Goal: Task Accomplishment & Management: Use online tool/utility

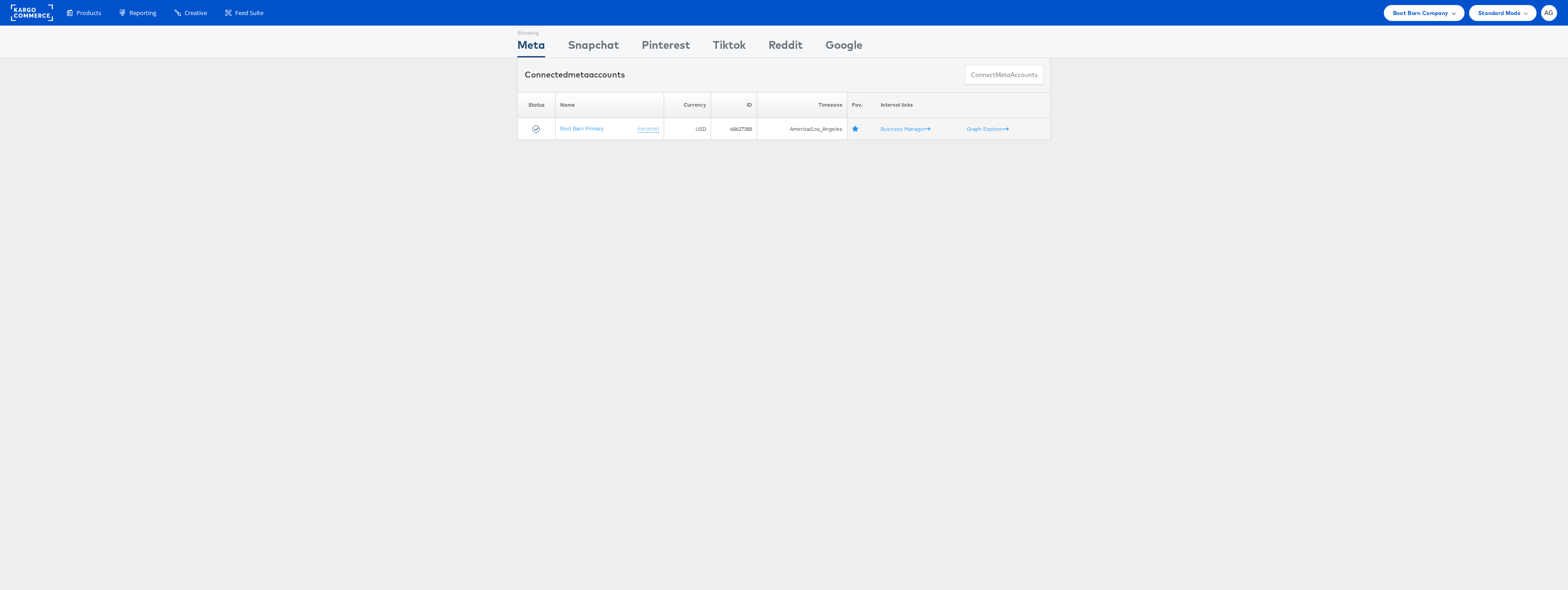
click at [1436, 11] on span "Boot Barn Company" at bounding box center [1420, 12] width 56 height 9
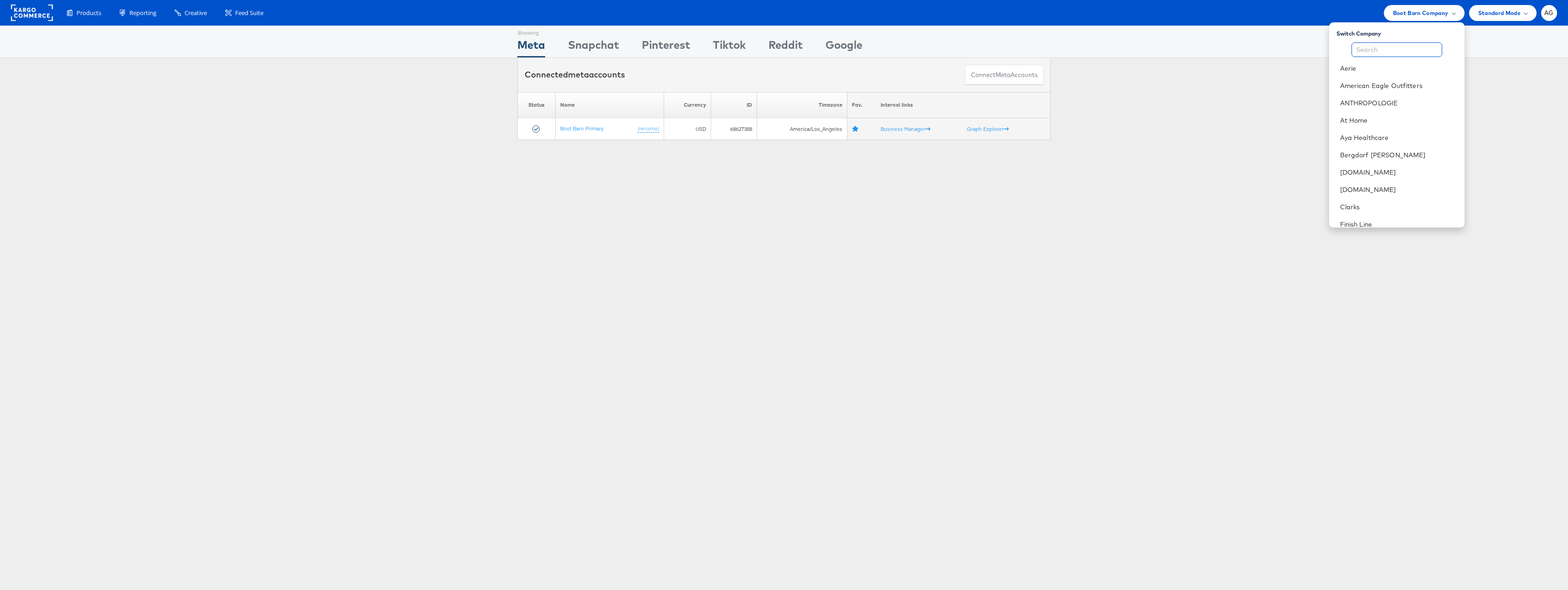
click at [1390, 46] on input "text" at bounding box center [1396, 50] width 91 height 15
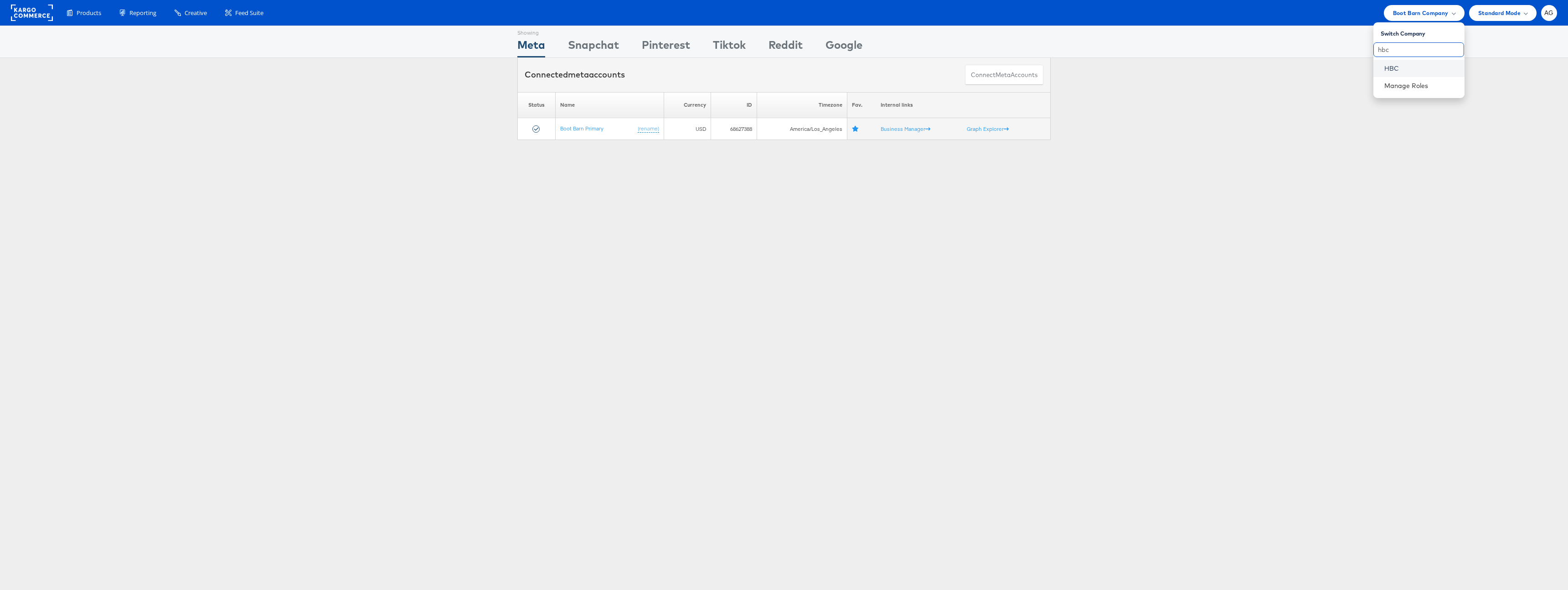
type input "hbc"
click at [1397, 71] on link "HBC" at bounding box center [1420, 68] width 73 height 9
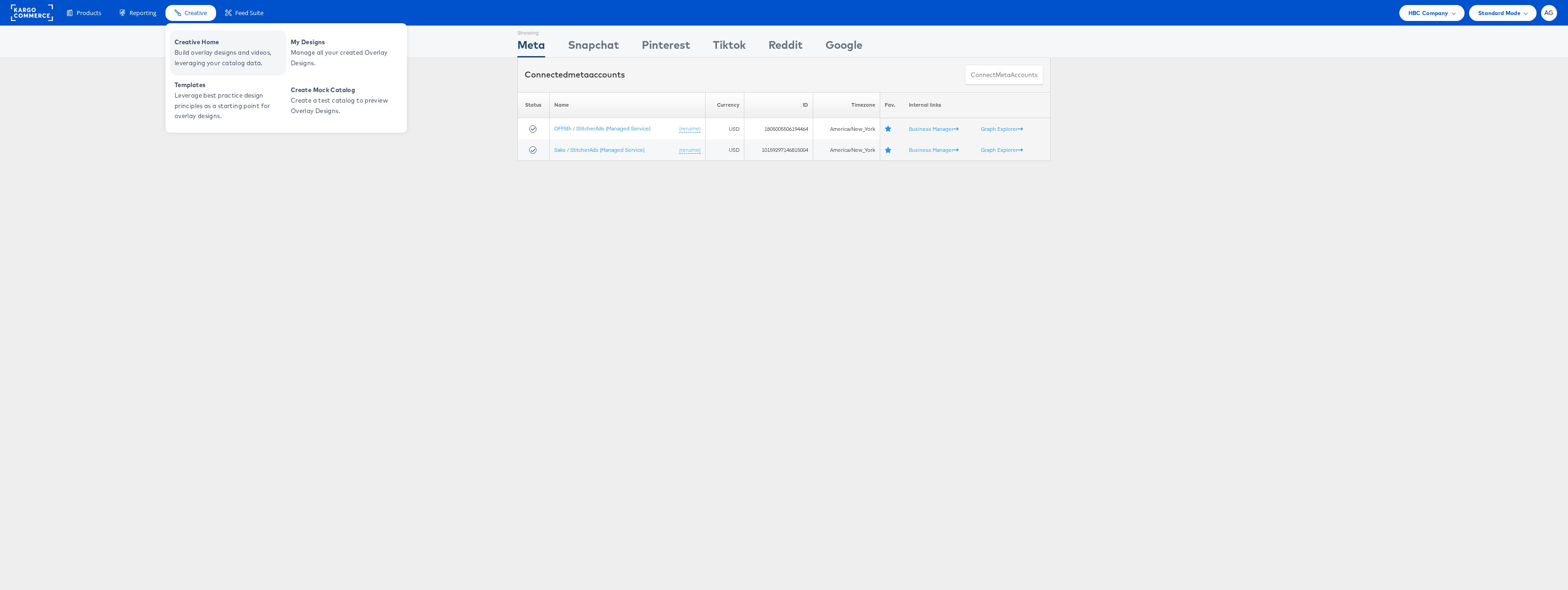
click at [194, 42] on span "Creative Home" at bounding box center [229, 42] width 109 height 11
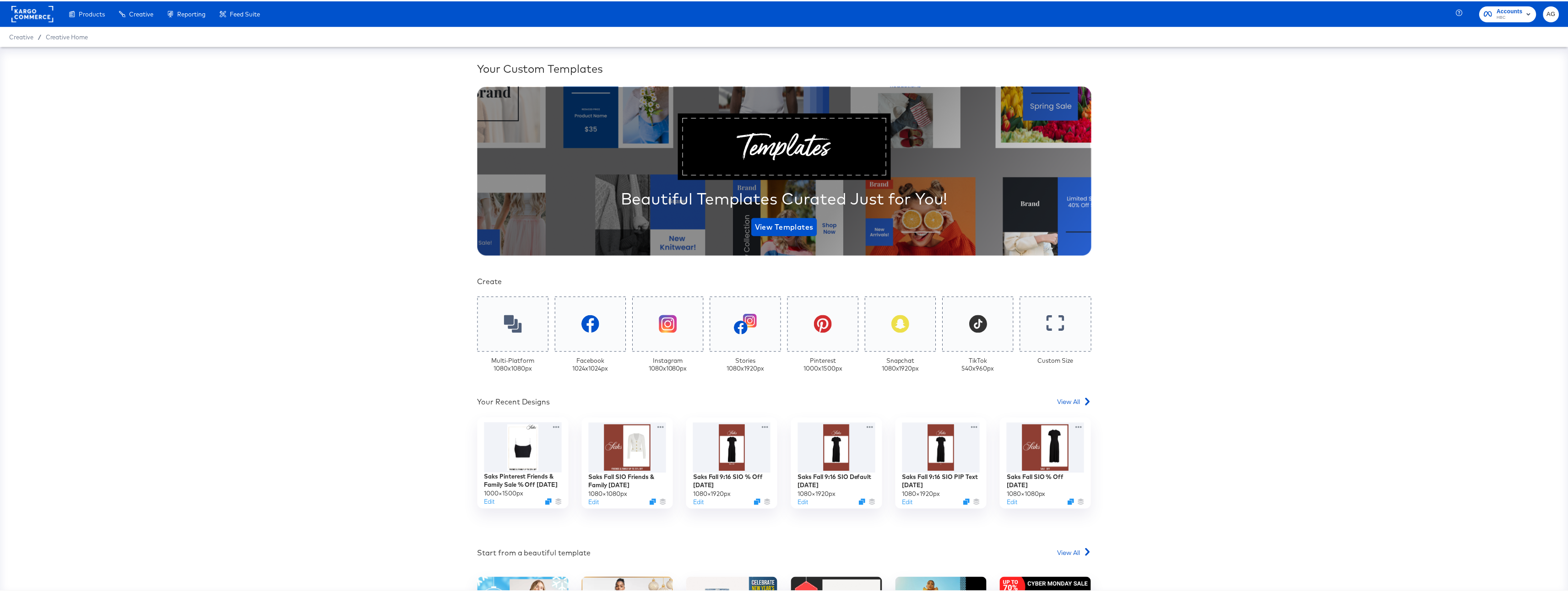
scroll to position [129, 0]
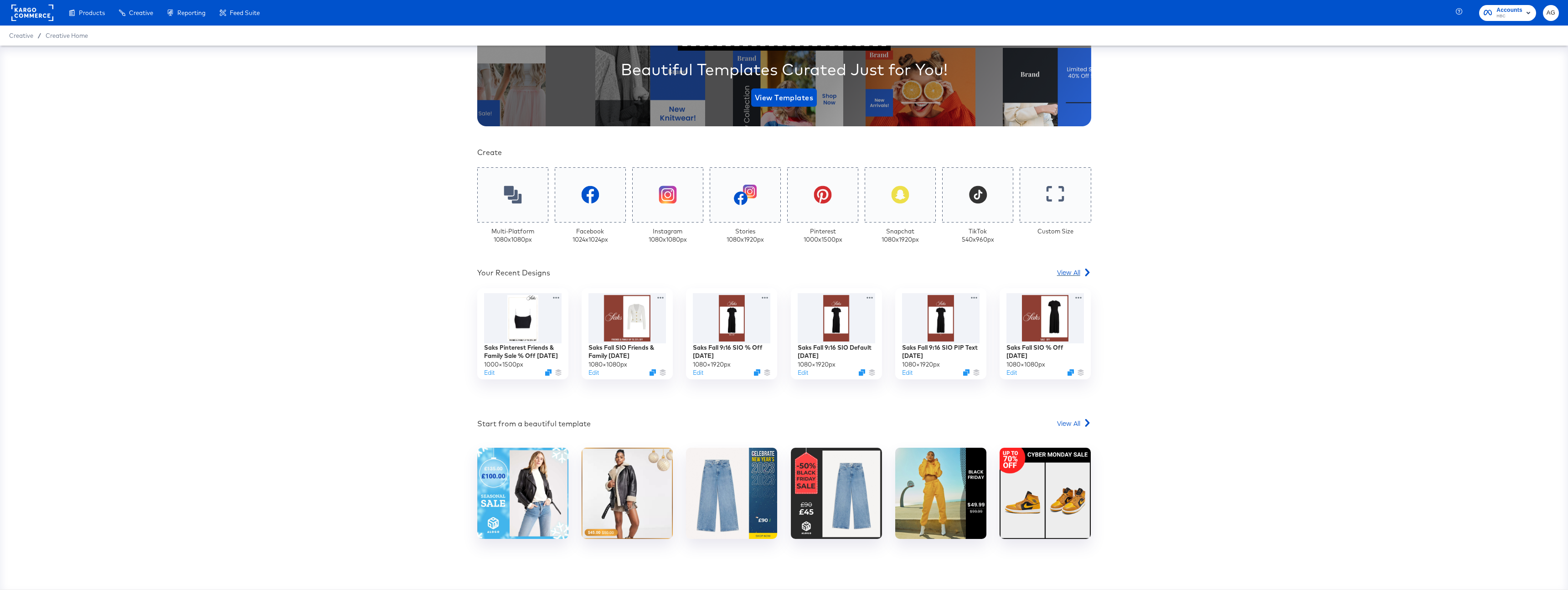
click at [1066, 271] on span "View All" at bounding box center [1068, 272] width 23 height 9
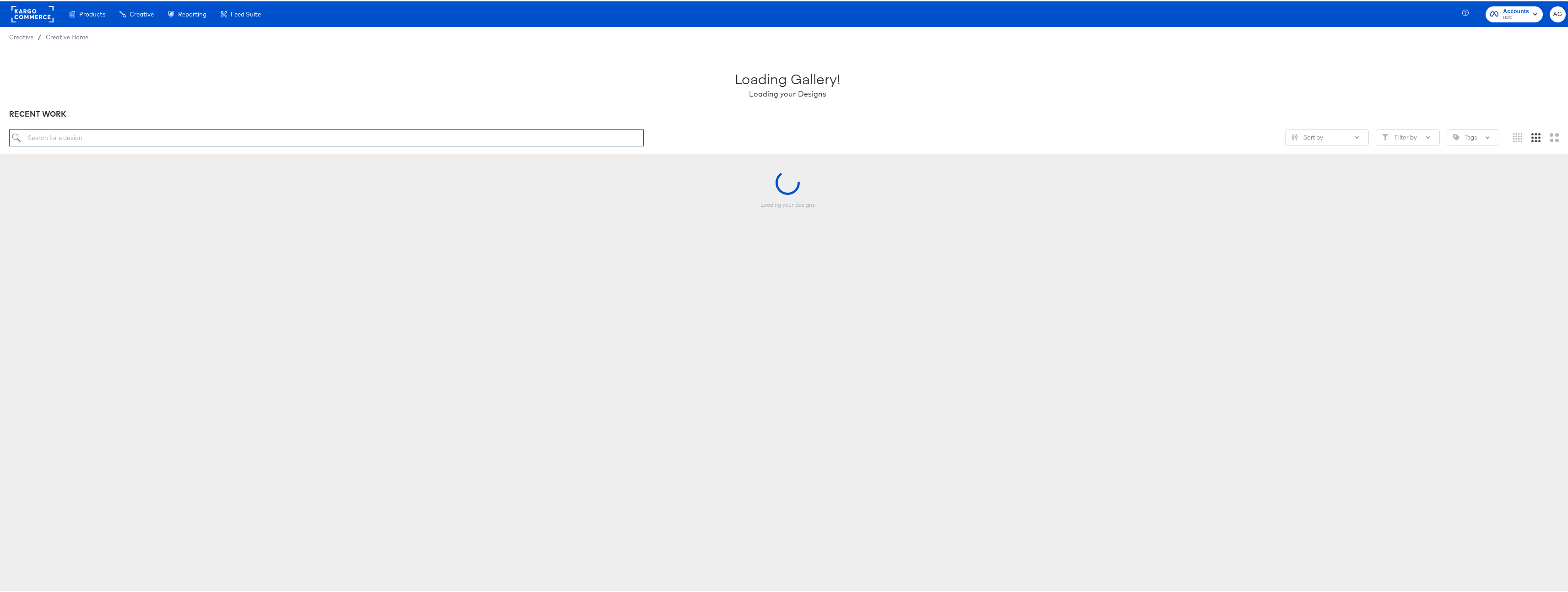
click at [281, 132] on input "search" at bounding box center [326, 136] width 635 height 17
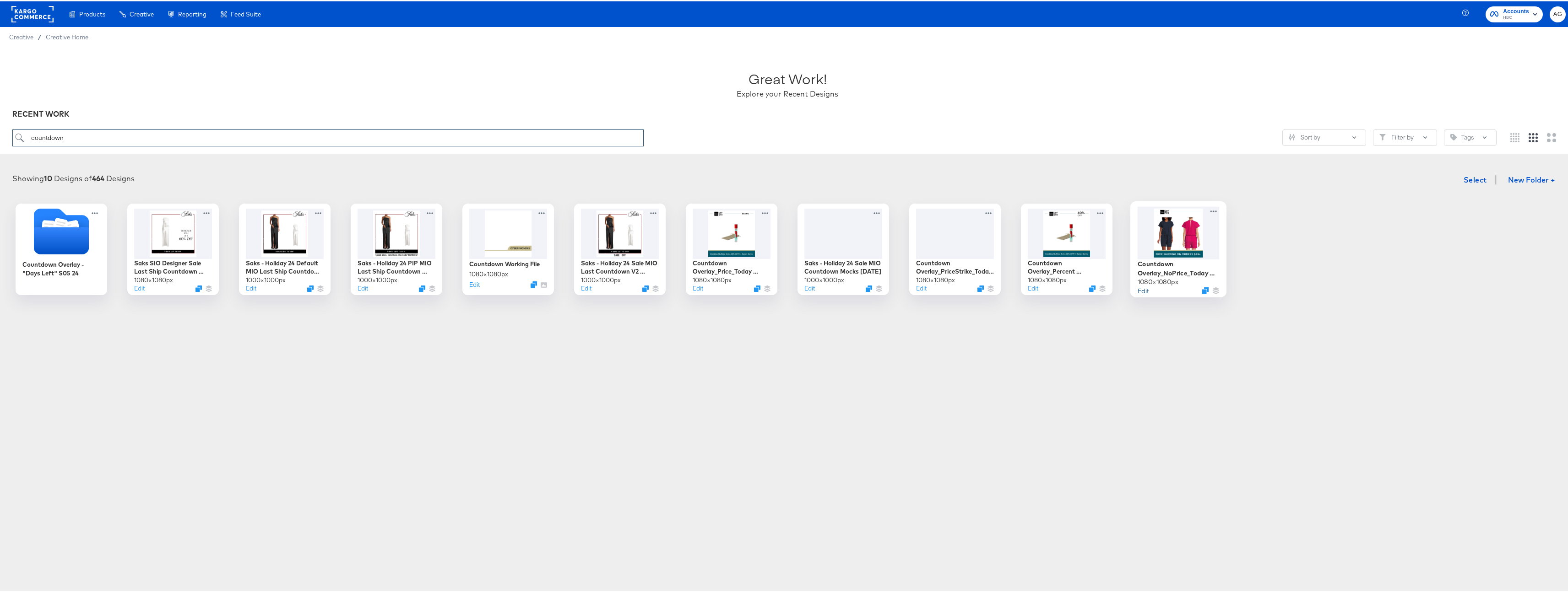
type input "countdown"
click at [1141, 288] on button "Edit" at bounding box center [1143, 289] width 11 height 9
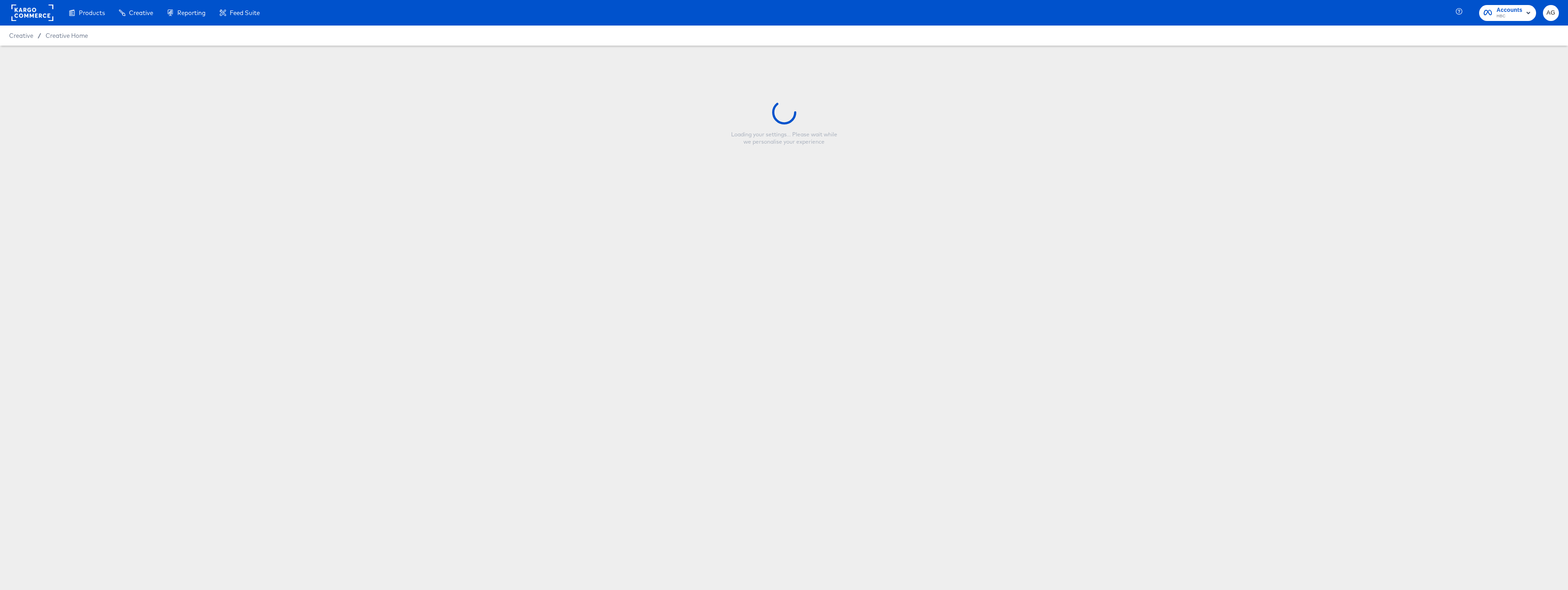
type input "Countdown Overlay_NoPrice_Today Only_V2"
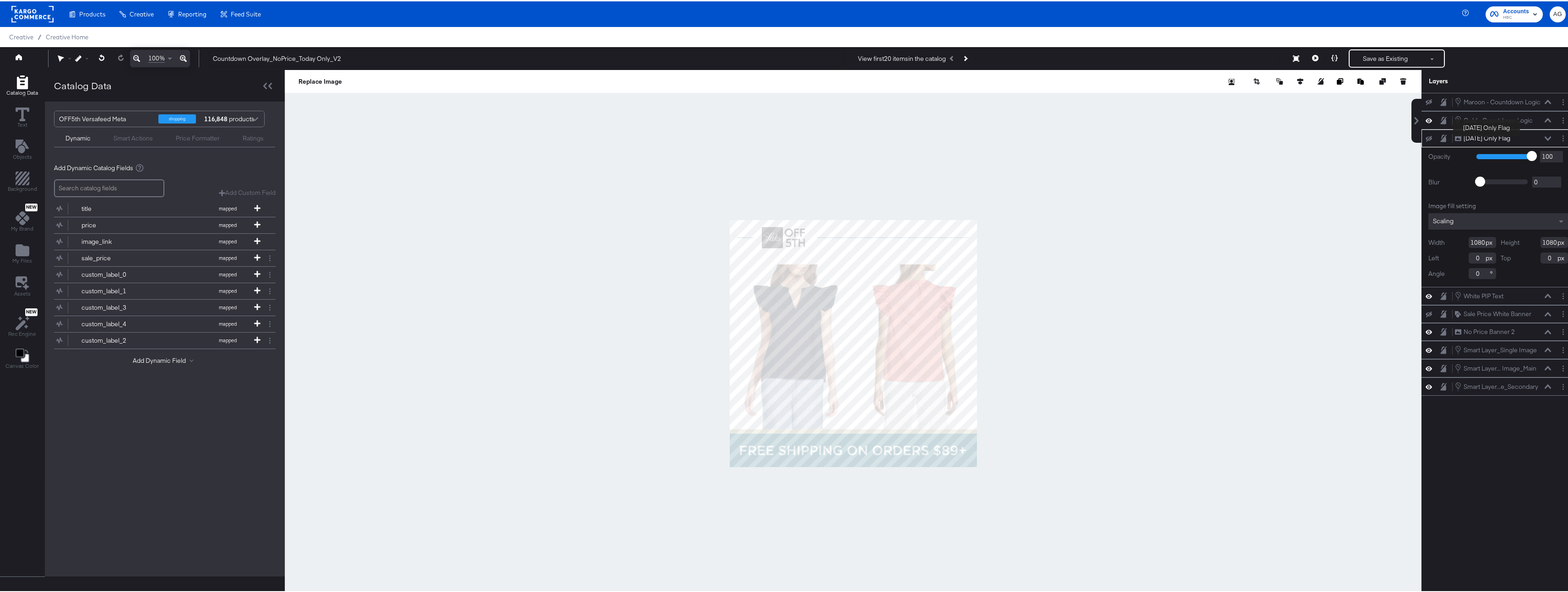
click at [1485, 137] on div "Today Only Flag" at bounding box center [1486, 137] width 47 height 9
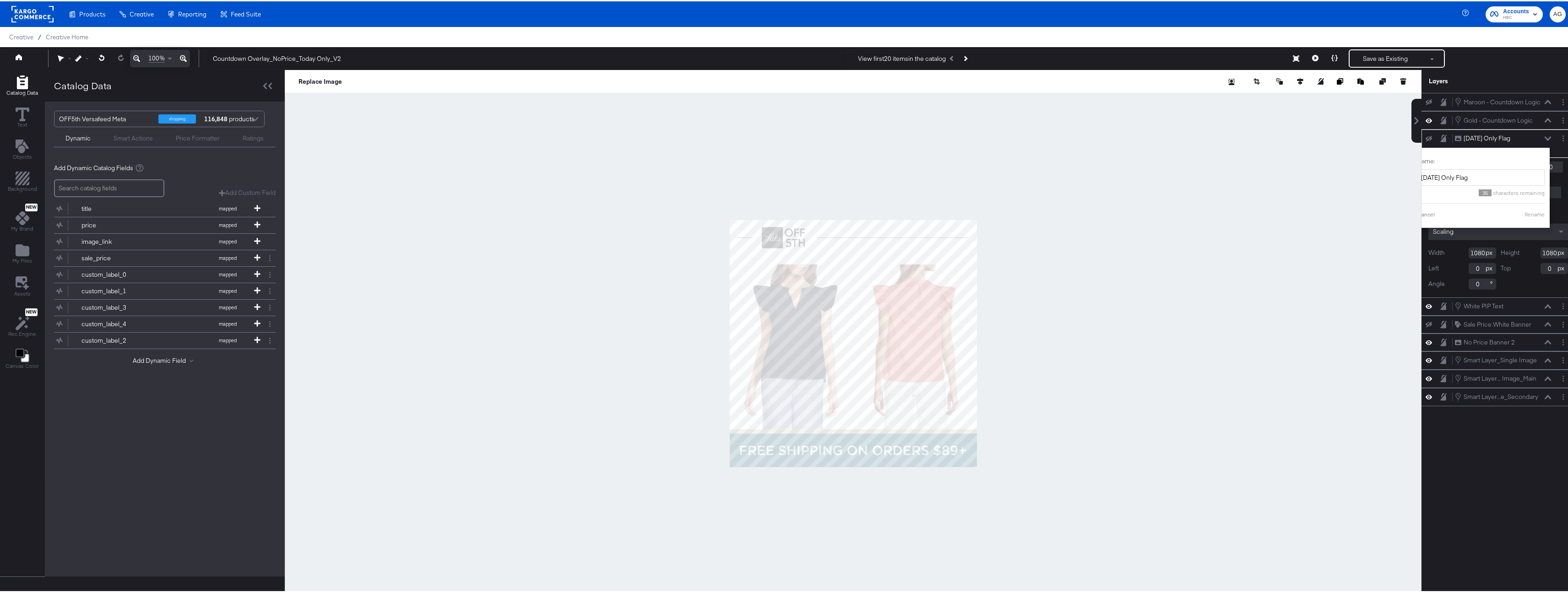
click at [1409, 92] on div "Catalog Data Text Objects Background New My Brand My Files Assets New Rec Engin…" at bounding box center [787, 80] width 1575 height 23
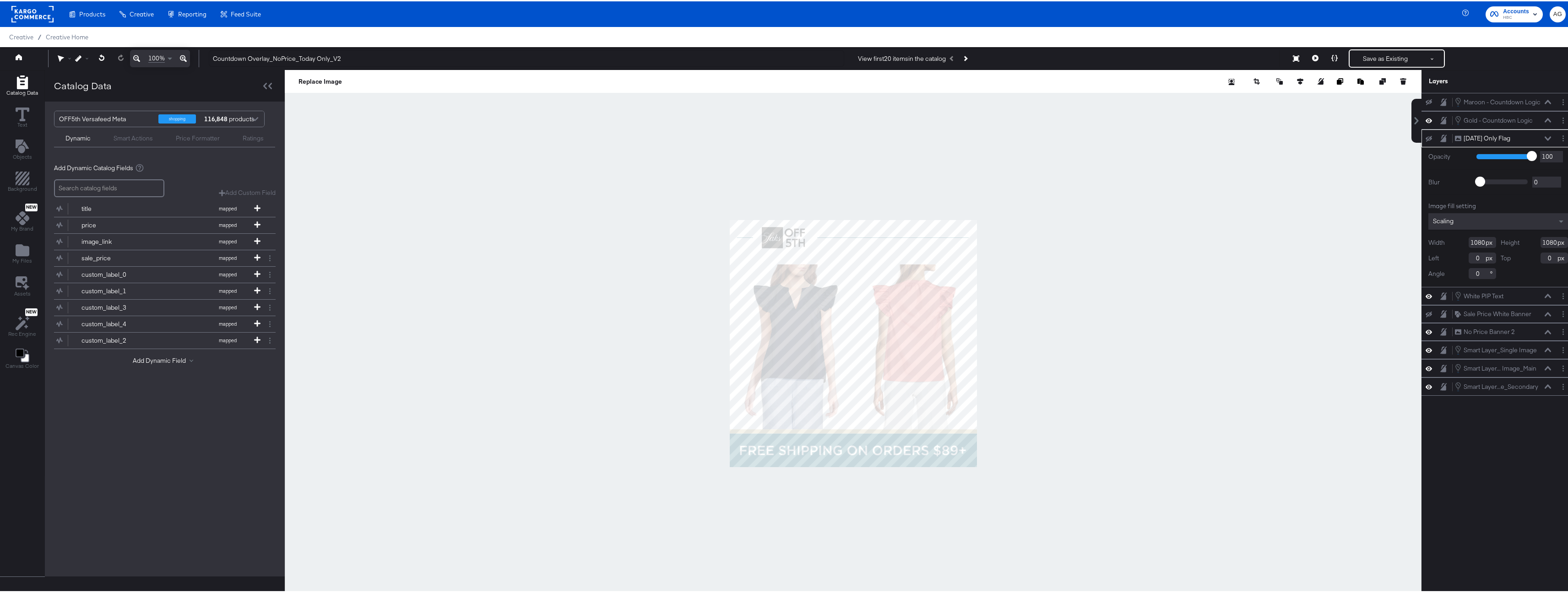
click at [1440, 139] on icon at bounding box center [1443, 137] width 6 height 7
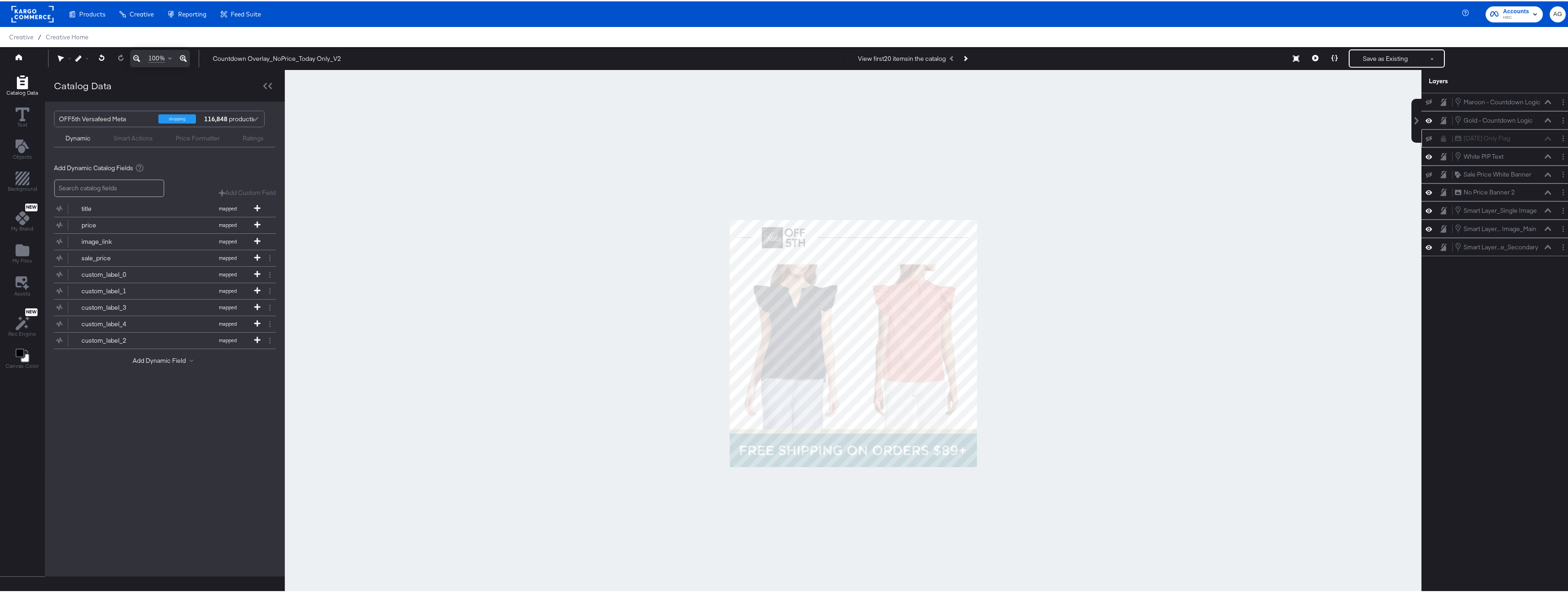
click at [1441, 139] on icon at bounding box center [1443, 137] width 5 height 6
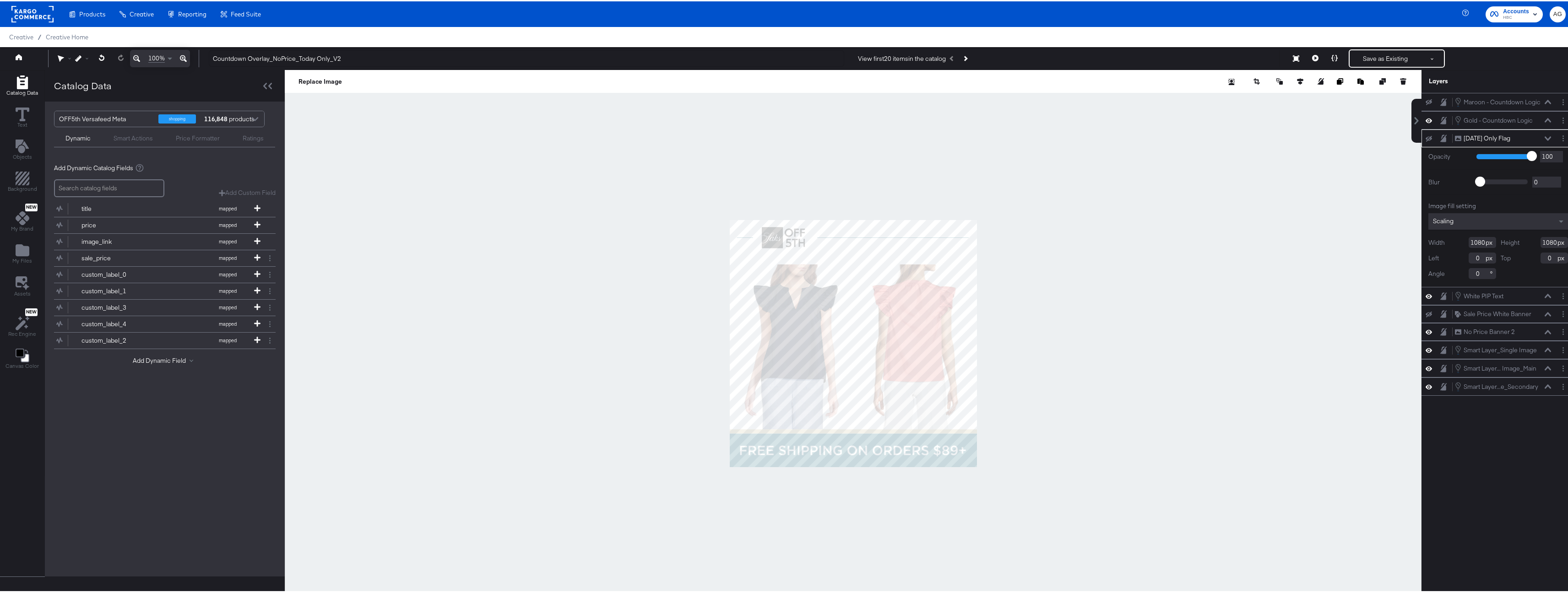
click at [1425, 138] on button at bounding box center [1429, 138] width 7 height 7
click at [1207, 408] on div at bounding box center [852, 342] width 1136 height 547
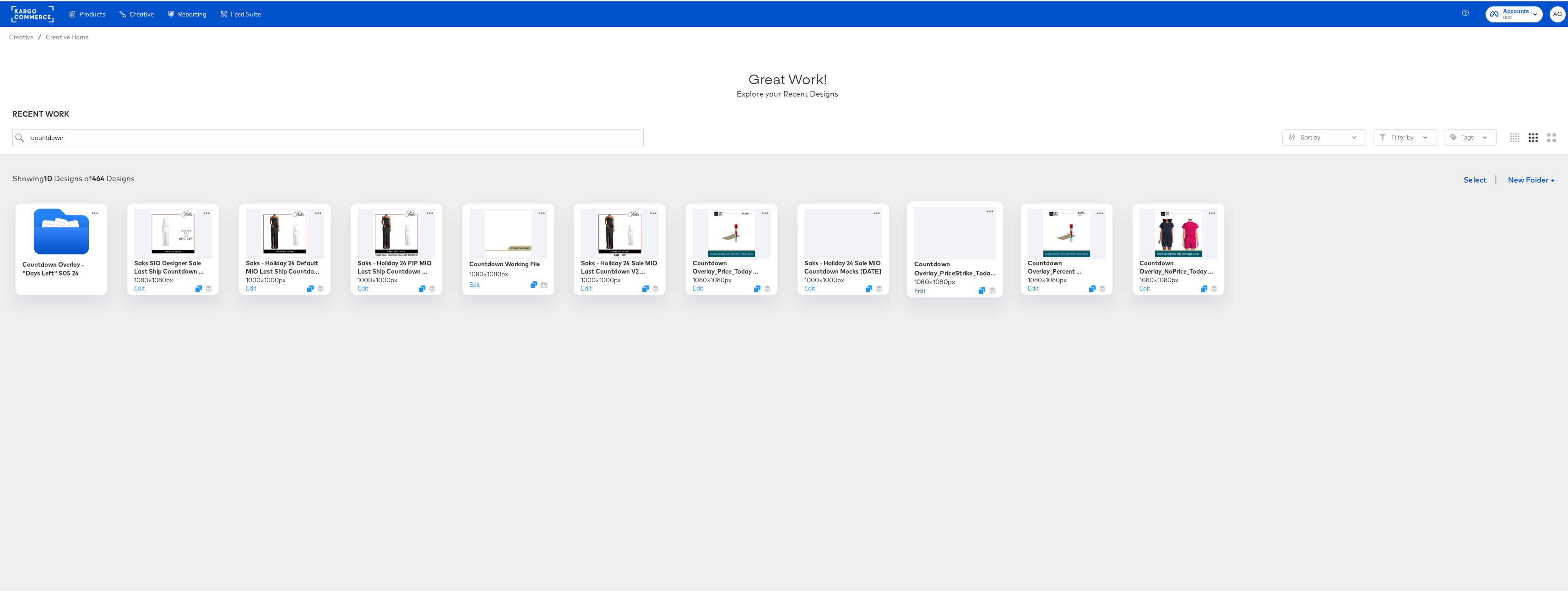
click at [914, 288] on button "Edit" at bounding box center [920, 289] width 11 height 9
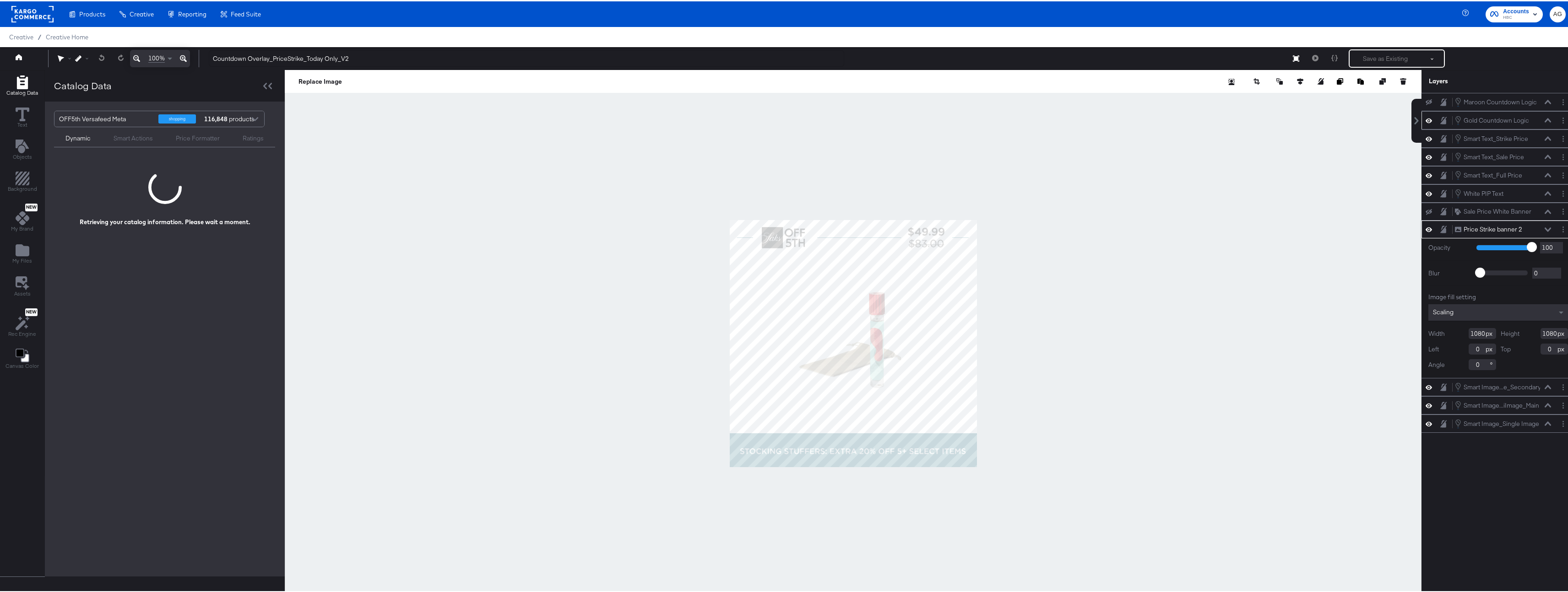
click at [1440, 118] on icon at bounding box center [1443, 119] width 6 height 7
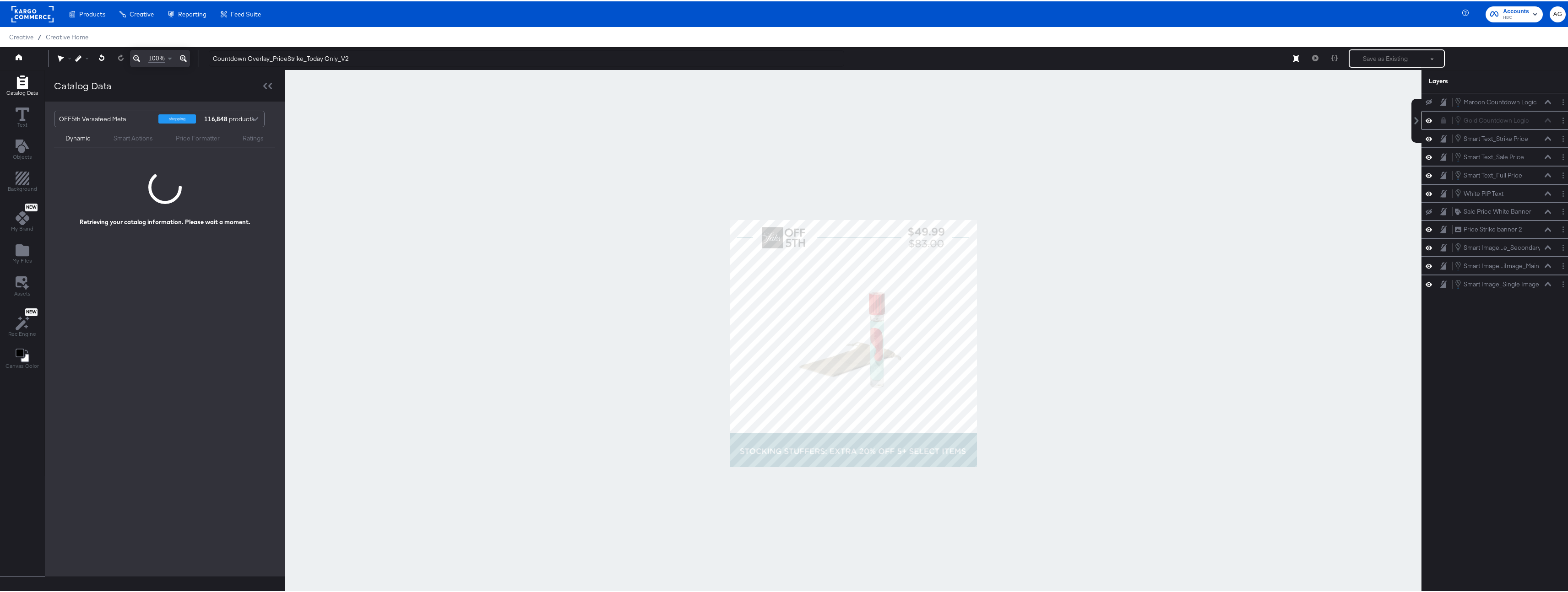
click at [1441, 118] on icon at bounding box center [1443, 119] width 5 height 6
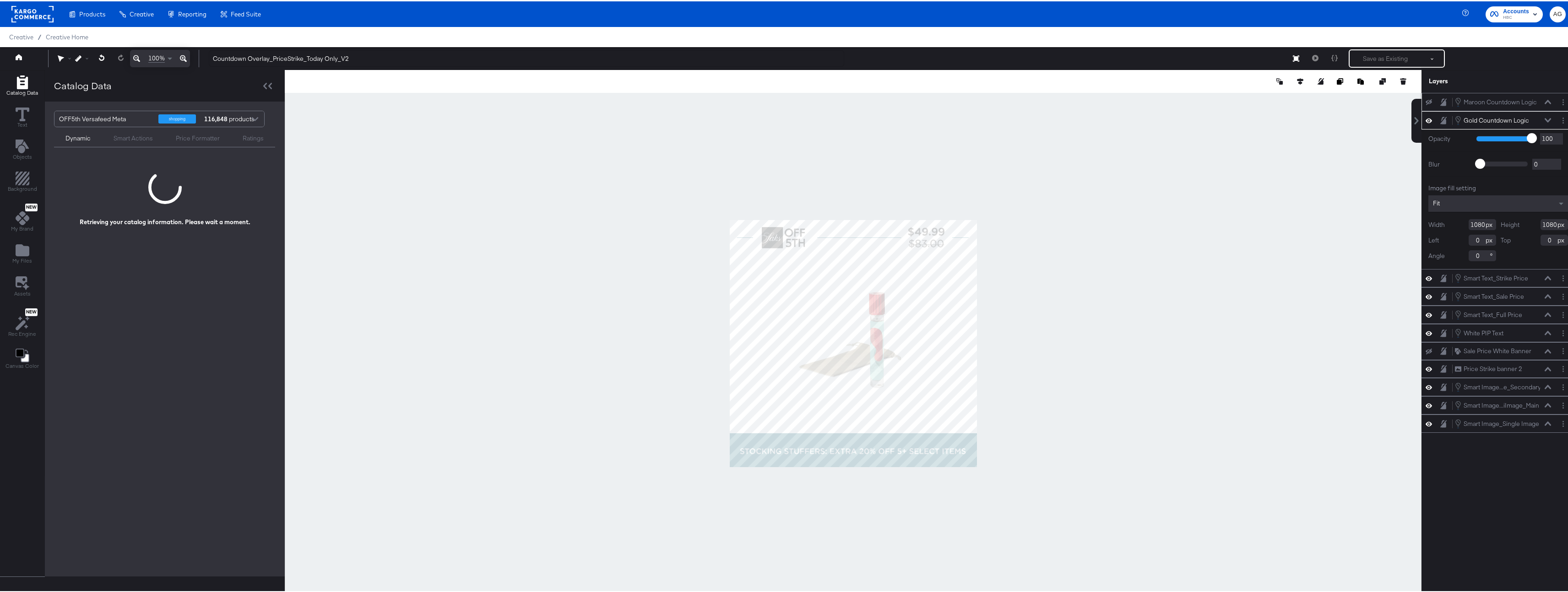
click at [1425, 101] on icon at bounding box center [1429, 101] width 6 height 6
click at [1425, 101] on icon at bounding box center [1429, 101] width 6 height 7
click at [1425, 118] on icon at bounding box center [1429, 118] width 6 height 4
click at [1425, 118] on icon at bounding box center [1429, 120] width 6 height 6
click at [1425, 101] on icon at bounding box center [1429, 101] width 6 height 6
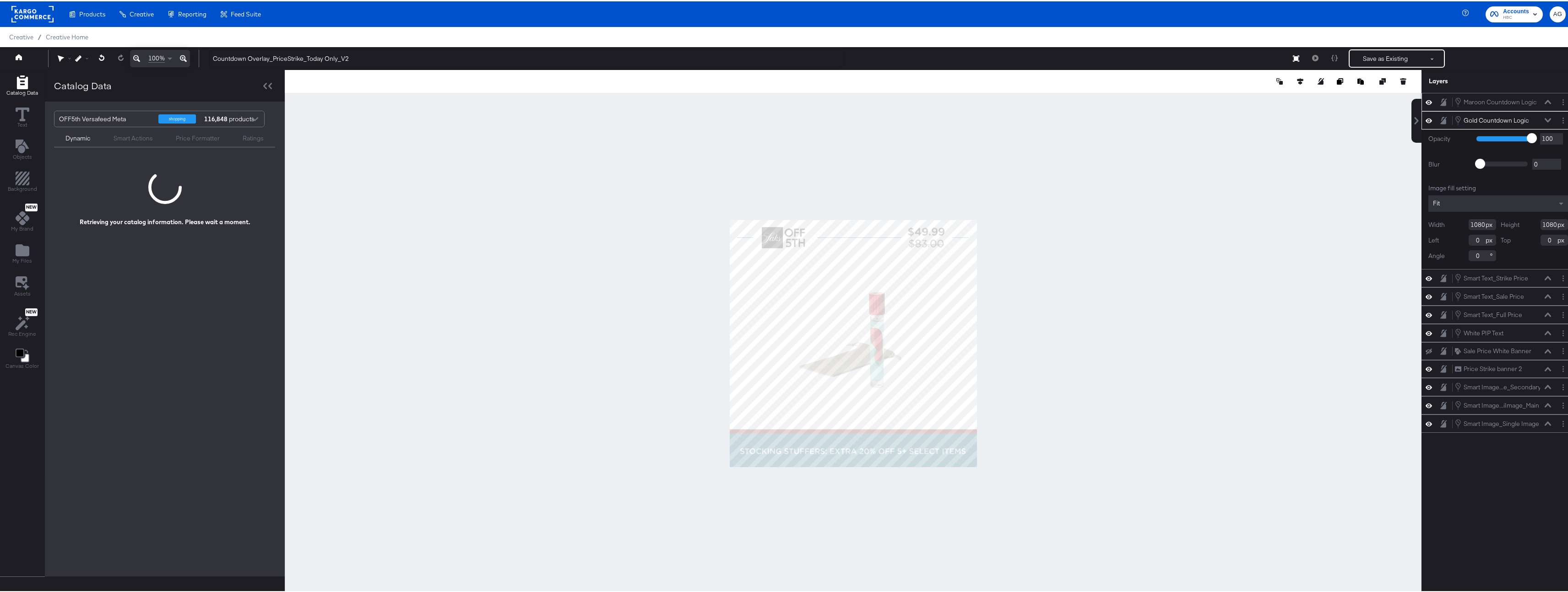
click at [1425, 101] on icon at bounding box center [1429, 101] width 6 height 7
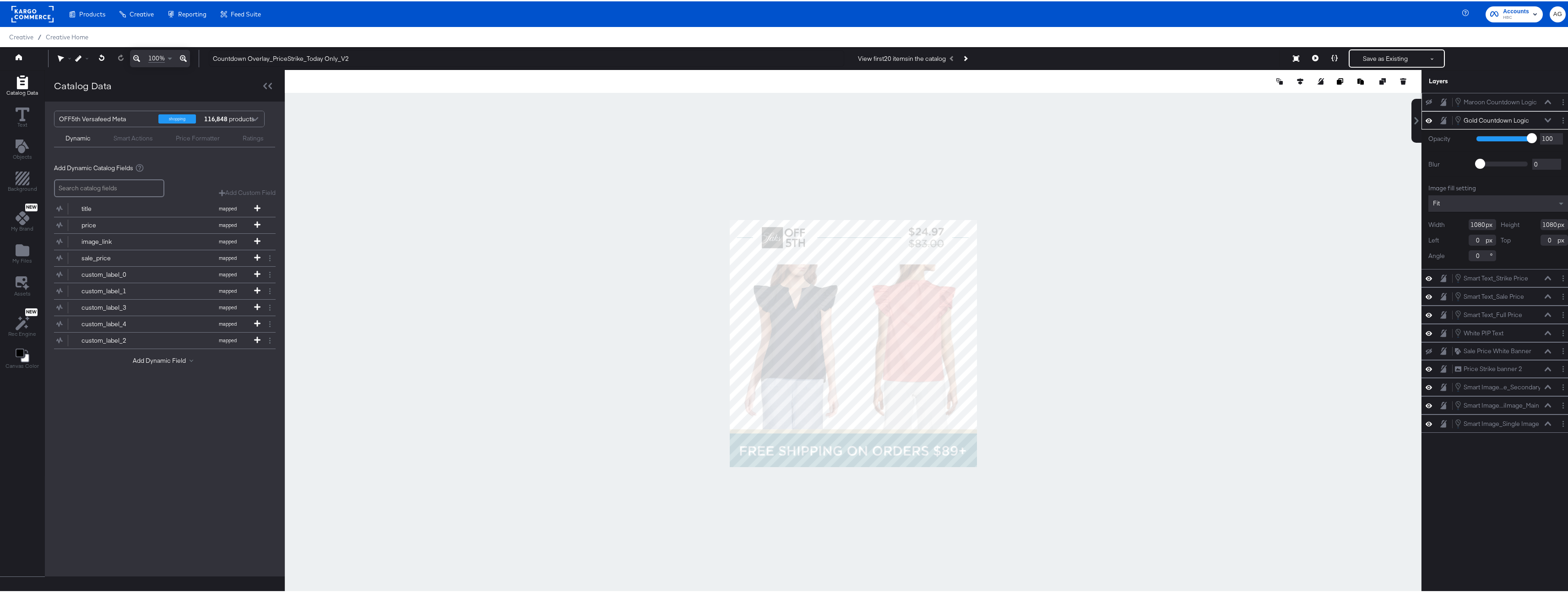
click at [1425, 102] on icon at bounding box center [1429, 101] width 6 height 6
click at [1425, 102] on icon at bounding box center [1429, 101] width 6 height 7
click at [1440, 119] on icon at bounding box center [1443, 119] width 6 height 7
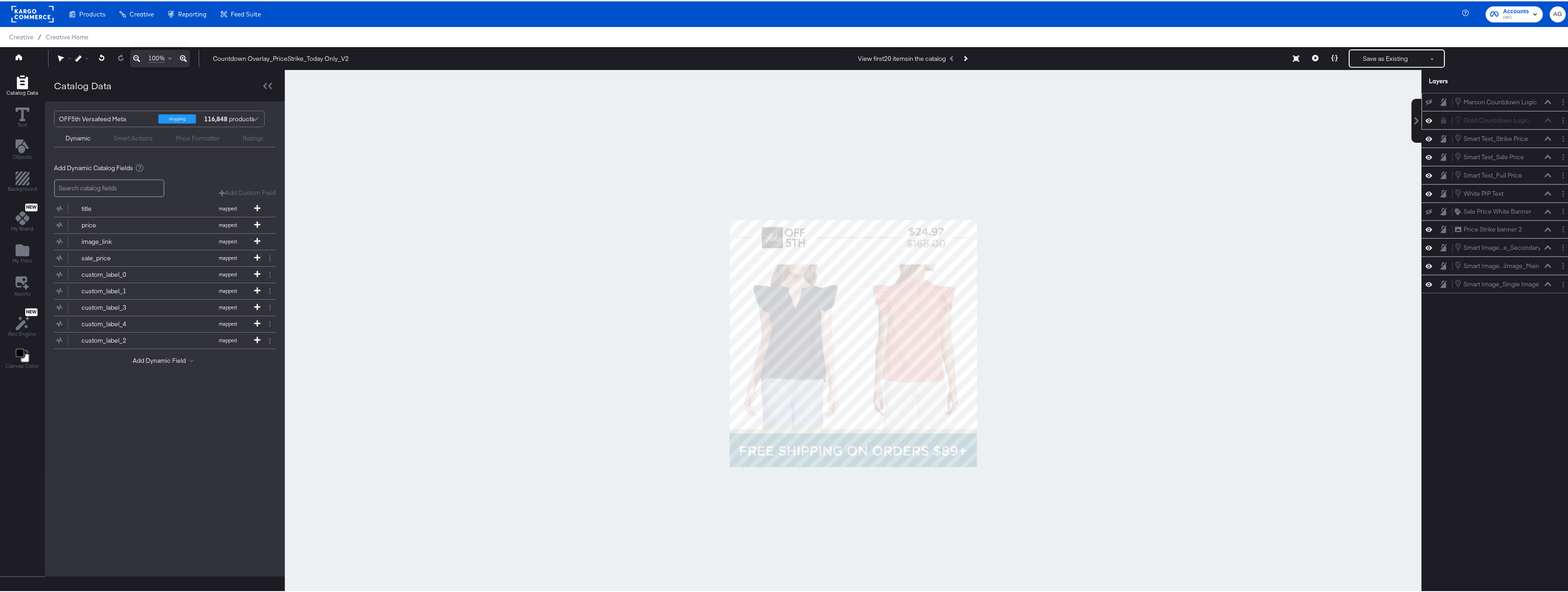
click at [1441, 119] on icon at bounding box center [1443, 119] width 5 height 6
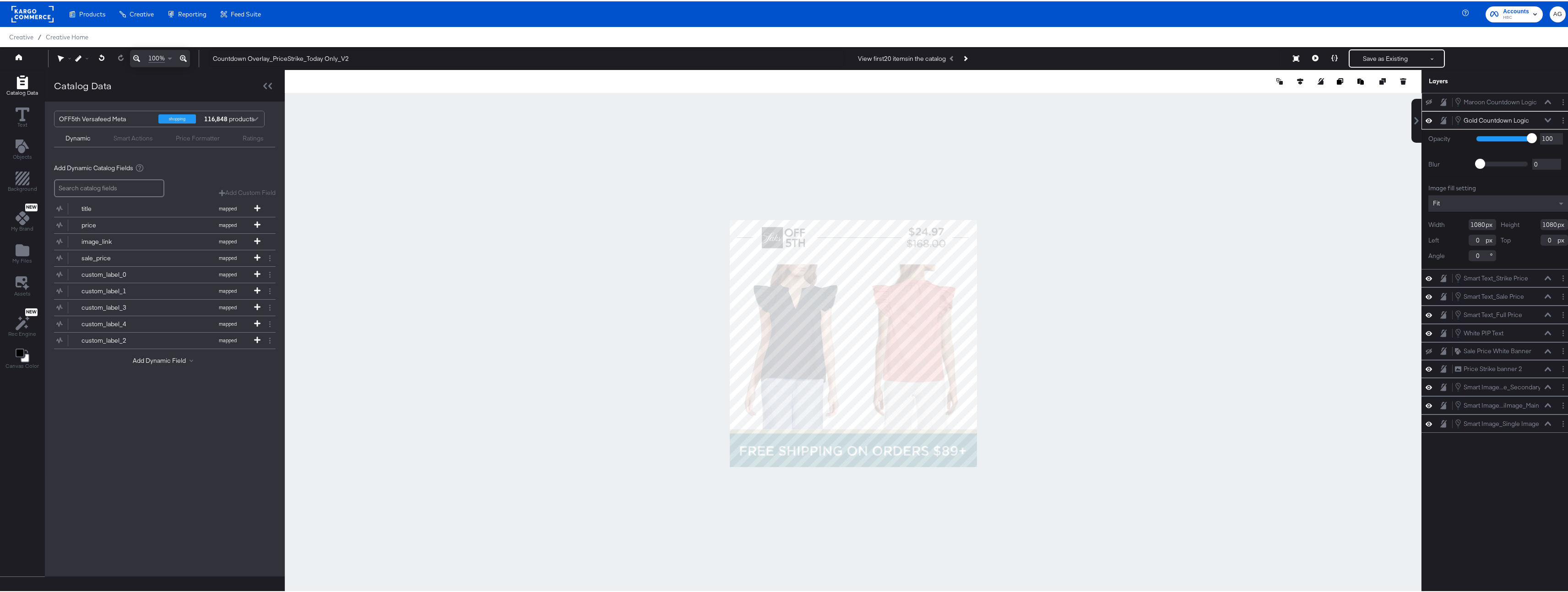
click at [1476, 107] on div "Maroon Countdown Logic Maroon Countdown Logic" at bounding box center [1498, 100] width 153 height 18
click at [1425, 103] on div at bounding box center [1431, 101] width 13 height 7
click at [1425, 103] on icon at bounding box center [1429, 101] width 6 height 6
type input "-239"
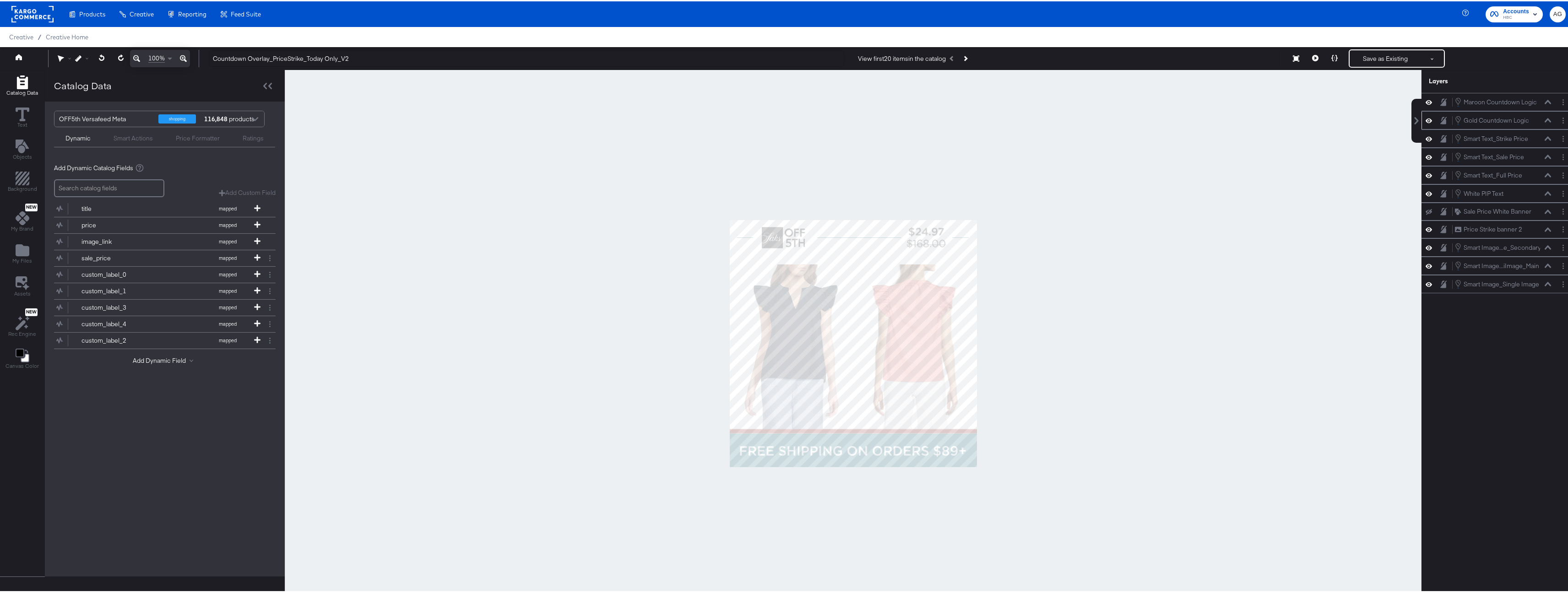
click at [1425, 103] on icon at bounding box center [1429, 101] width 6 height 7
click at [1541, 123] on div "Gold Countdown Logic Gold Countdown Logic" at bounding box center [1503, 119] width 97 height 10
click at [1544, 120] on icon at bounding box center [1547, 118] width 6 height 4
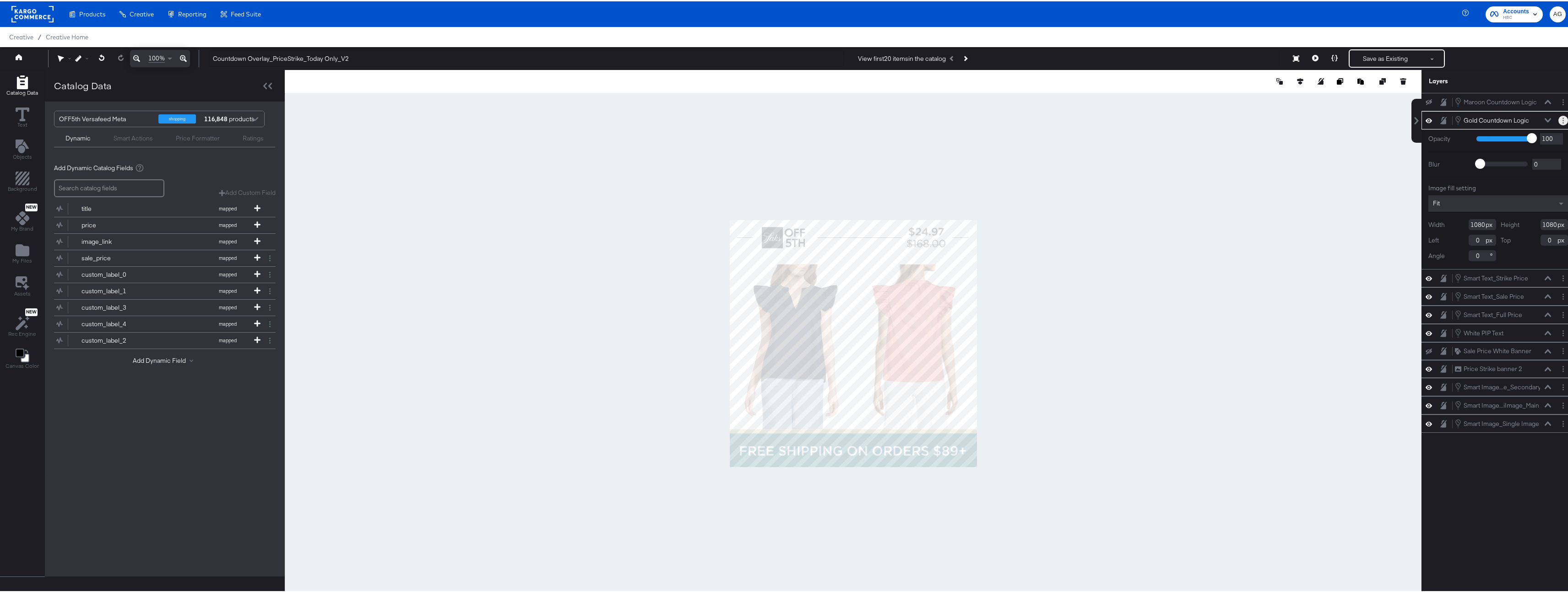
click at [1559, 115] on button "Layer Options" at bounding box center [1562, 119] width 9 height 9
click at [1509, 149] on button "Edit Smart Layer" at bounding box center [1504, 150] width 46 height 9
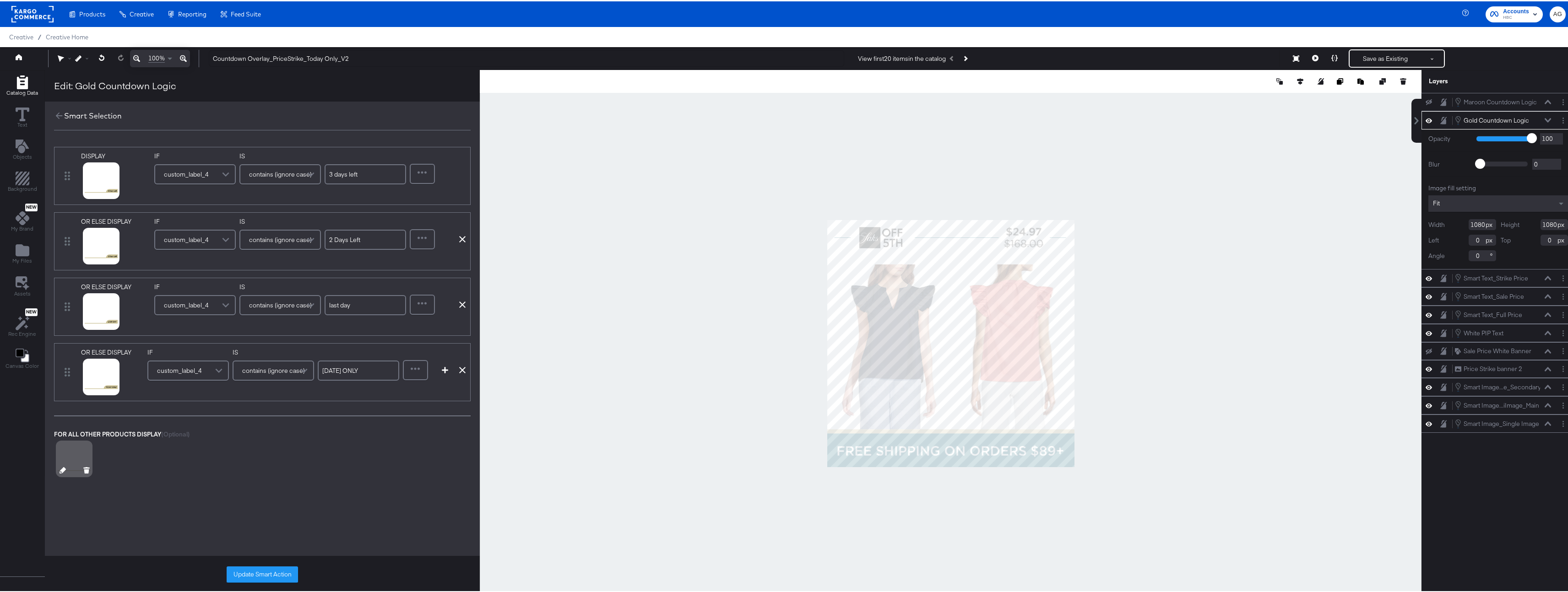
click at [85, 472] on button at bounding box center [87, 470] width 6 height 9
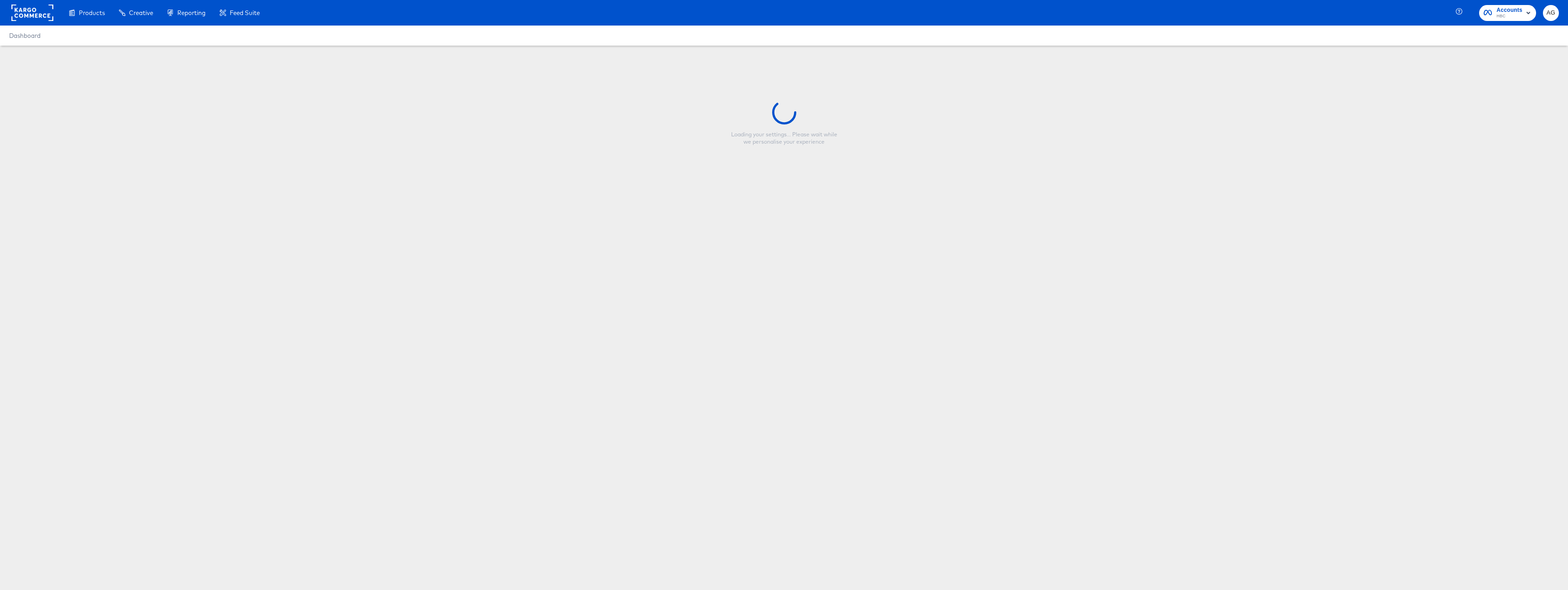
type input "Countdown Overlay_PriceStrike_Today Only_V2"
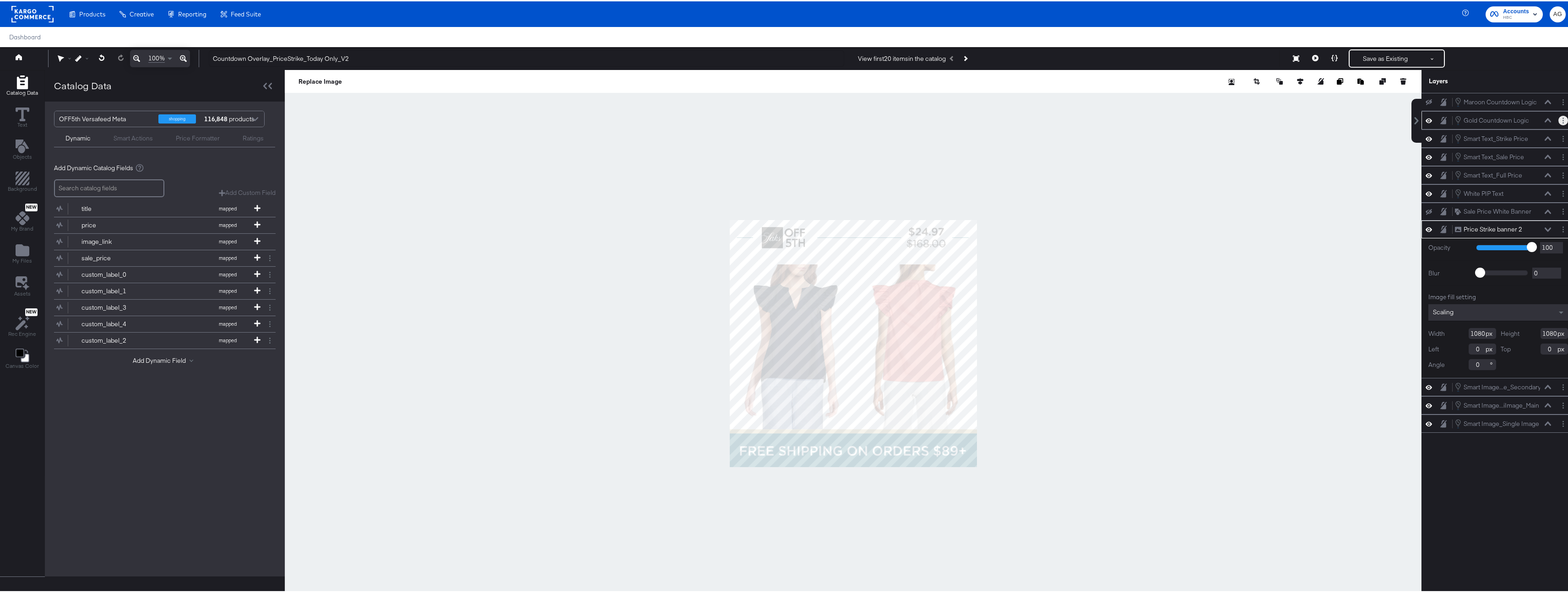
click at [1559, 119] on button "Layer Options" at bounding box center [1562, 119] width 9 height 9
click at [1497, 151] on button "Edit Smart Layer" at bounding box center [1504, 150] width 46 height 9
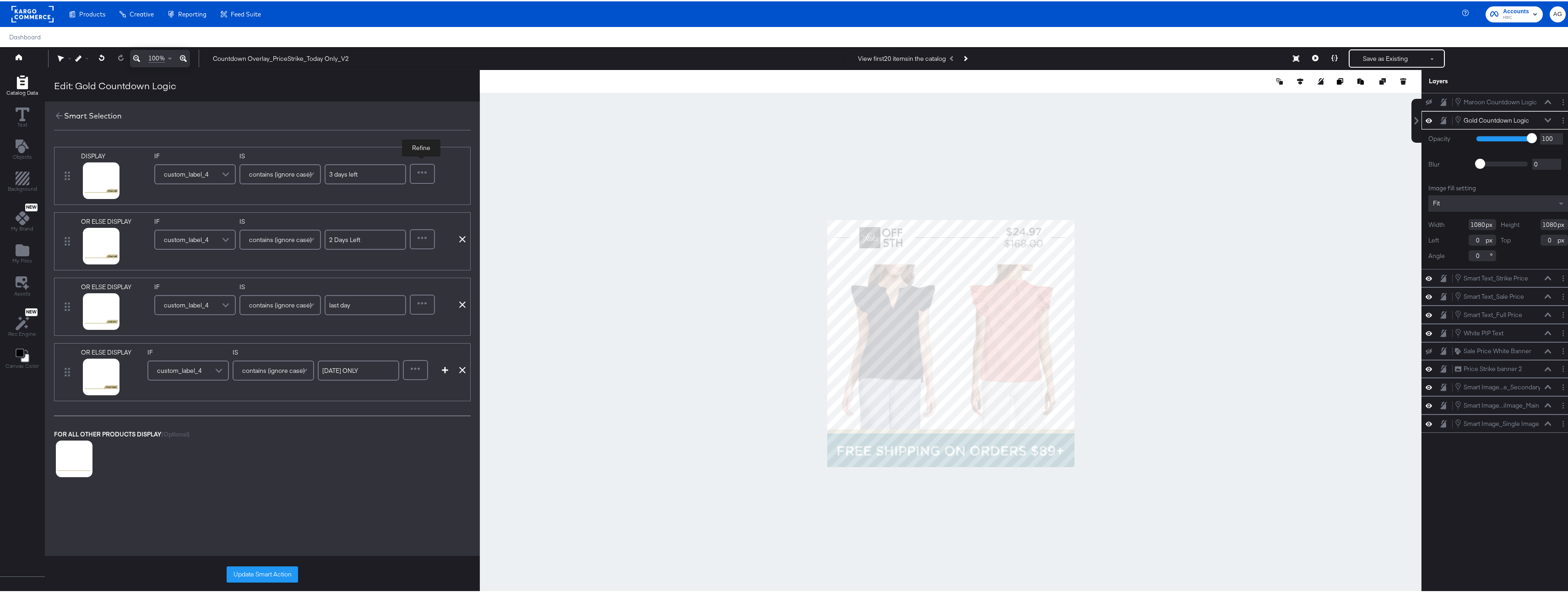
click at [422, 174] on div at bounding box center [422, 172] width 23 height 18
click at [416, 170] on div at bounding box center [422, 172] width 24 height 19
click at [60, 116] on icon at bounding box center [59, 115] width 10 height 10
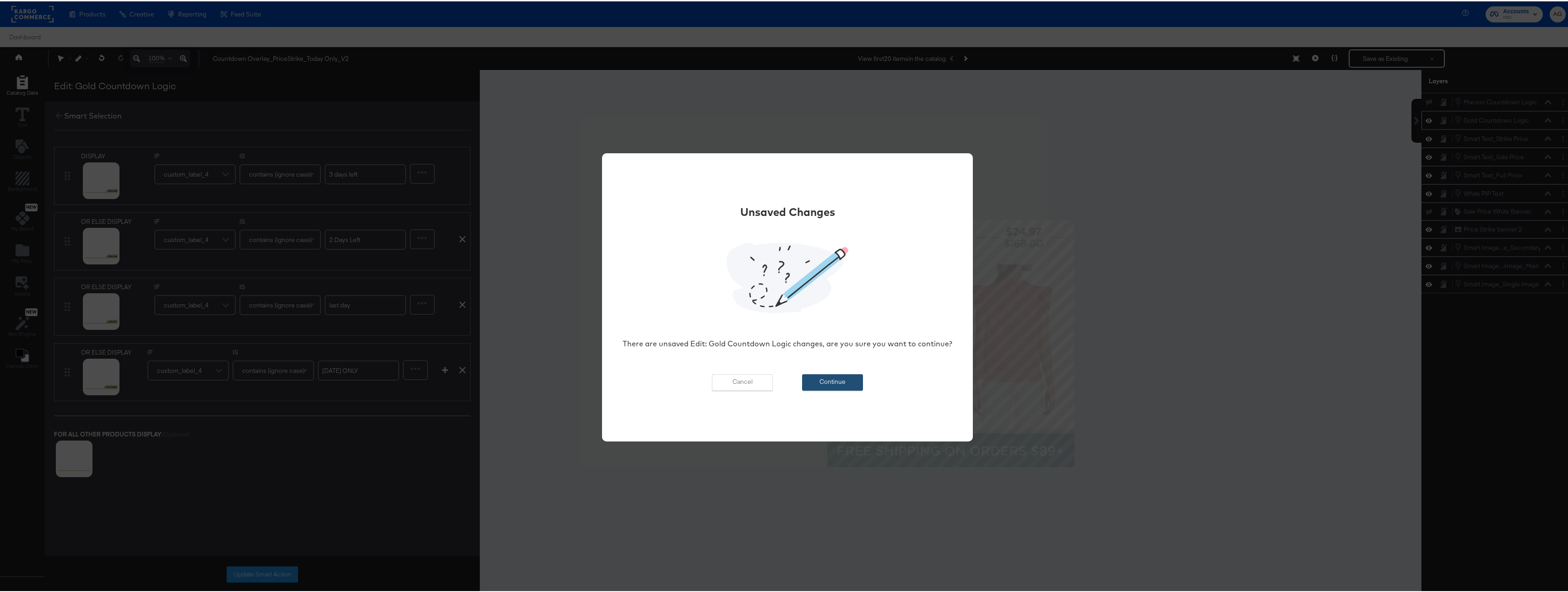
click at [830, 384] on button "Continue" at bounding box center [833, 381] width 61 height 16
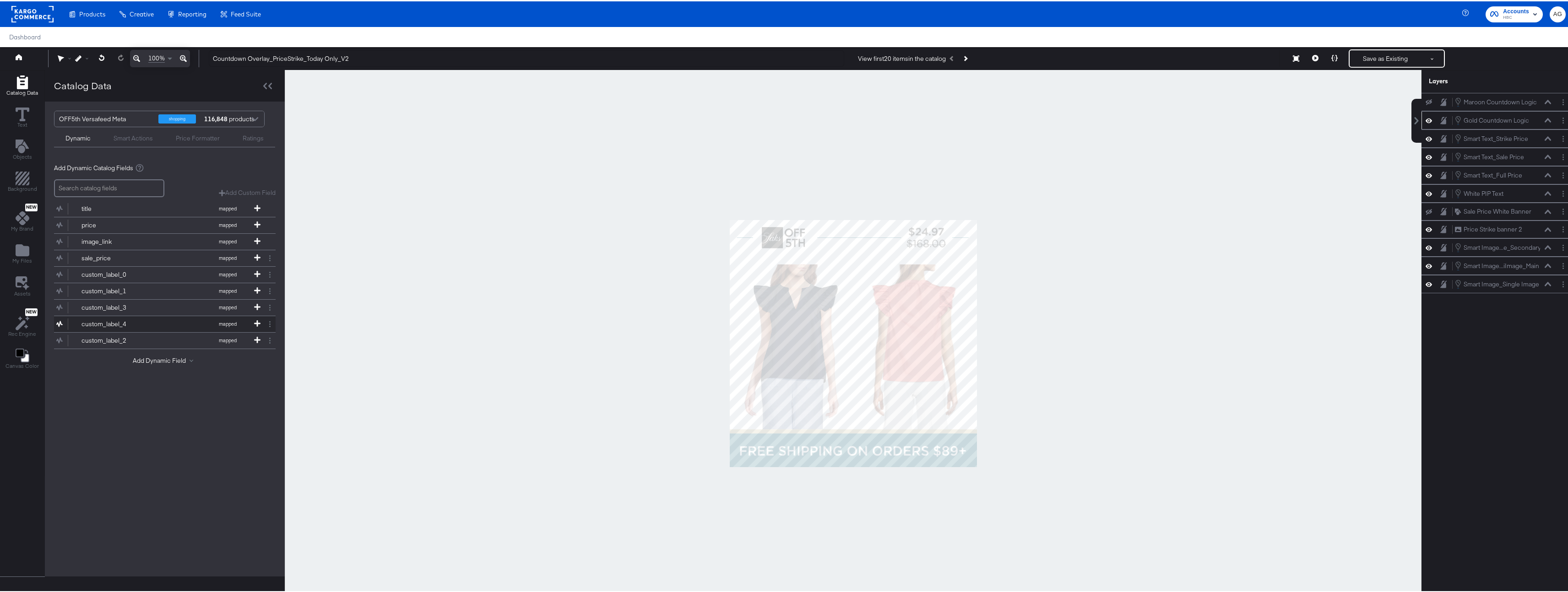
click at [151, 321] on button "custom_label_4 mapped" at bounding box center [159, 323] width 210 height 16
click at [272, 323] on button at bounding box center [270, 322] width 11 height 11
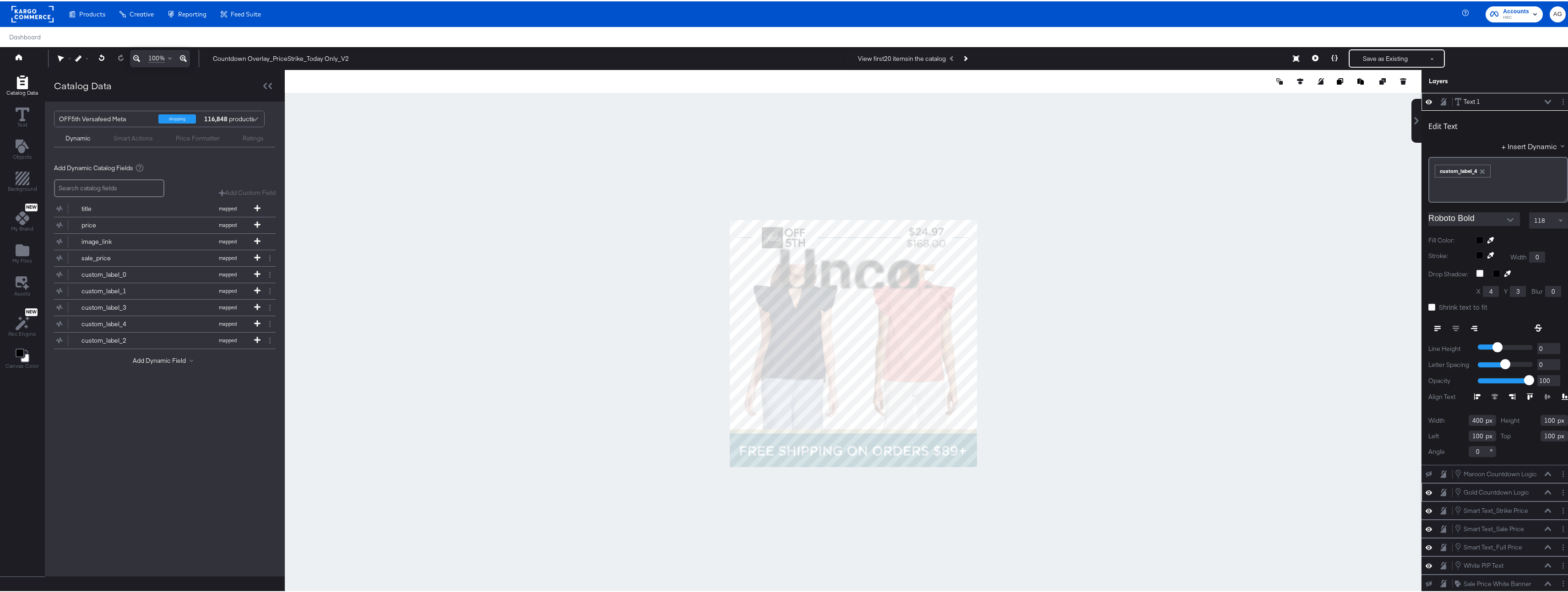
type input "953"
type input "237"
type input "99"
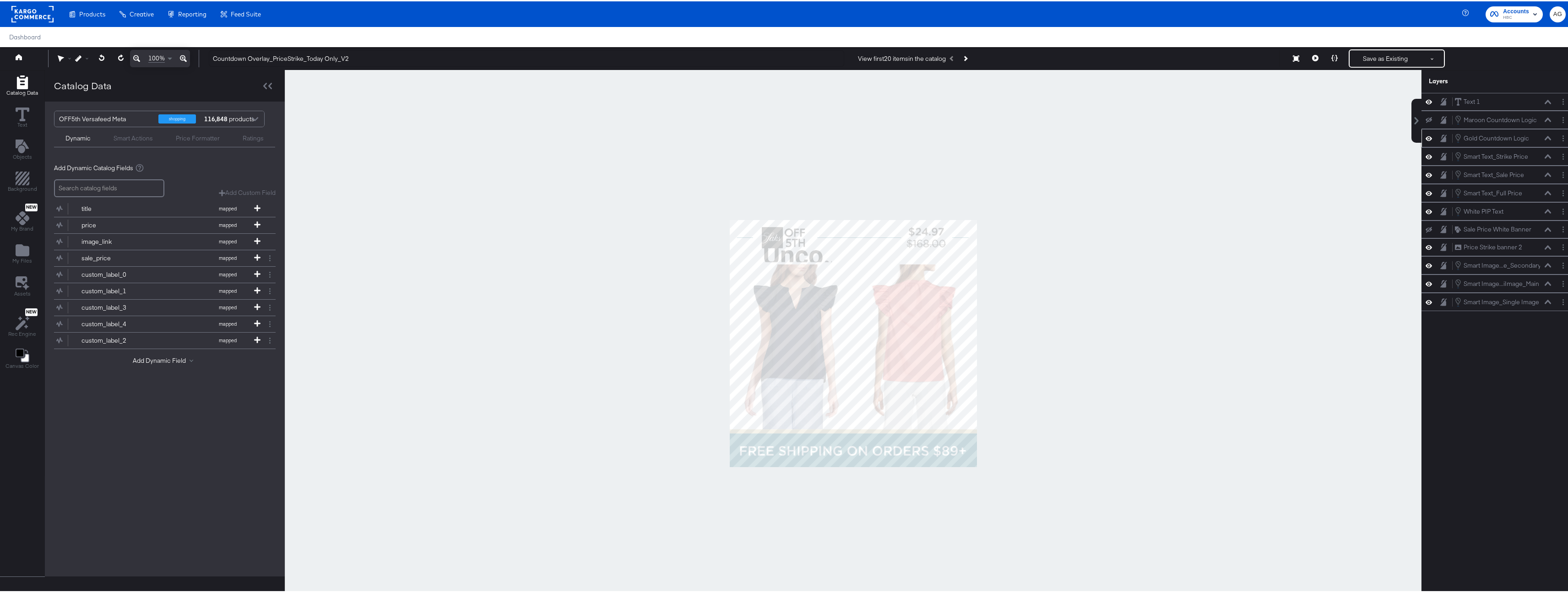
click at [1244, 225] on div at bounding box center [852, 342] width 1136 height 547
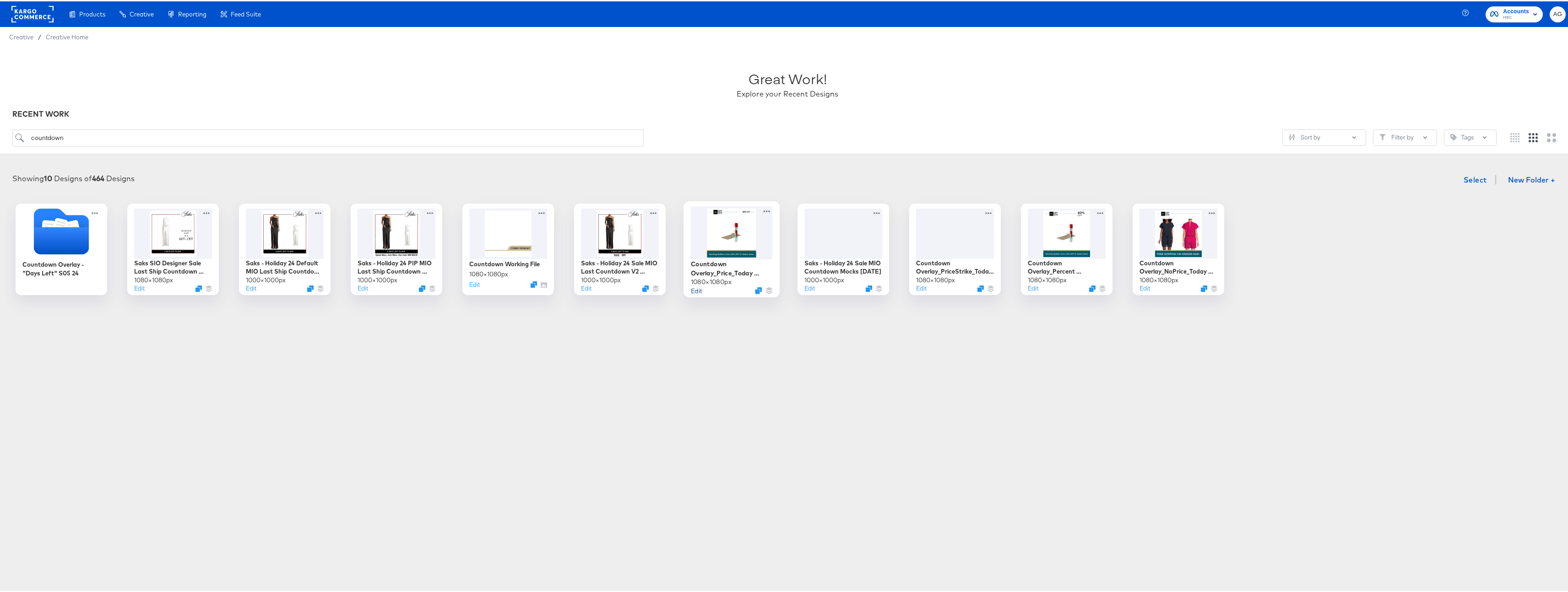
click at [694, 291] on button "Edit" at bounding box center [696, 289] width 11 height 9
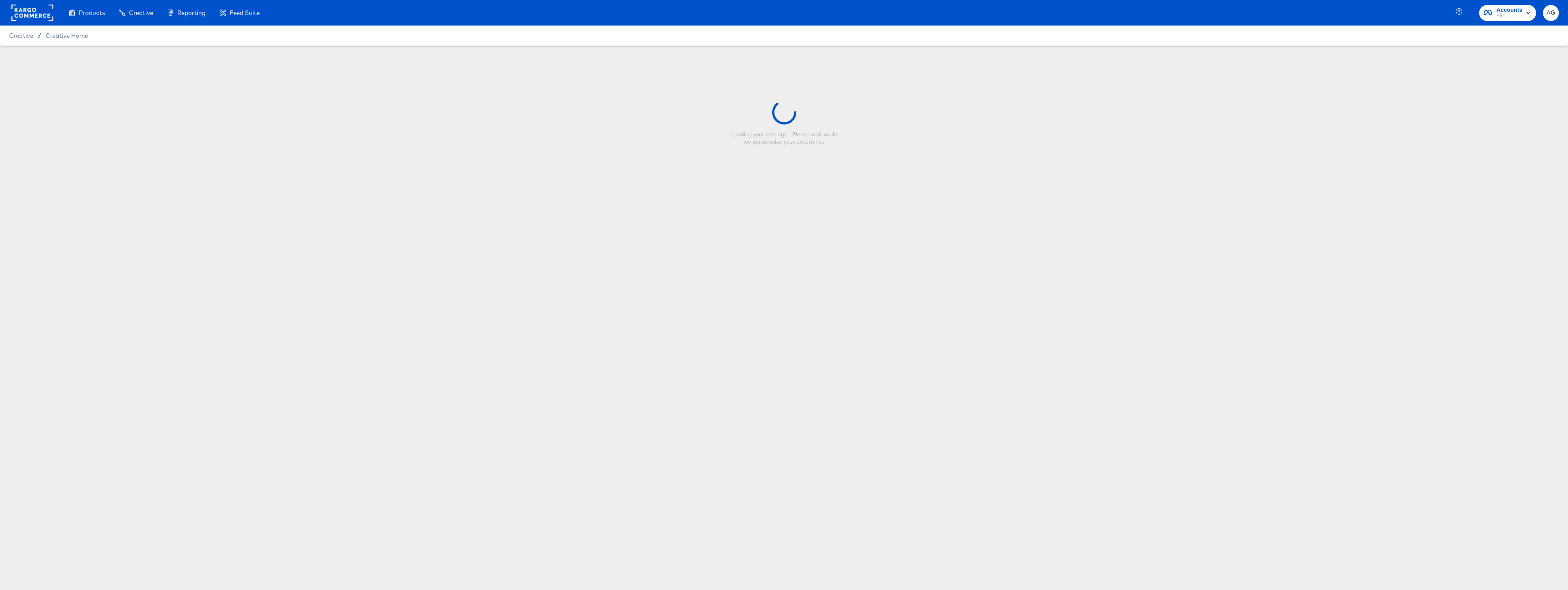
type input "Countdown Overlay_Price_Today Only_V2"
